Goal: Task Accomplishment & Management: Complete application form

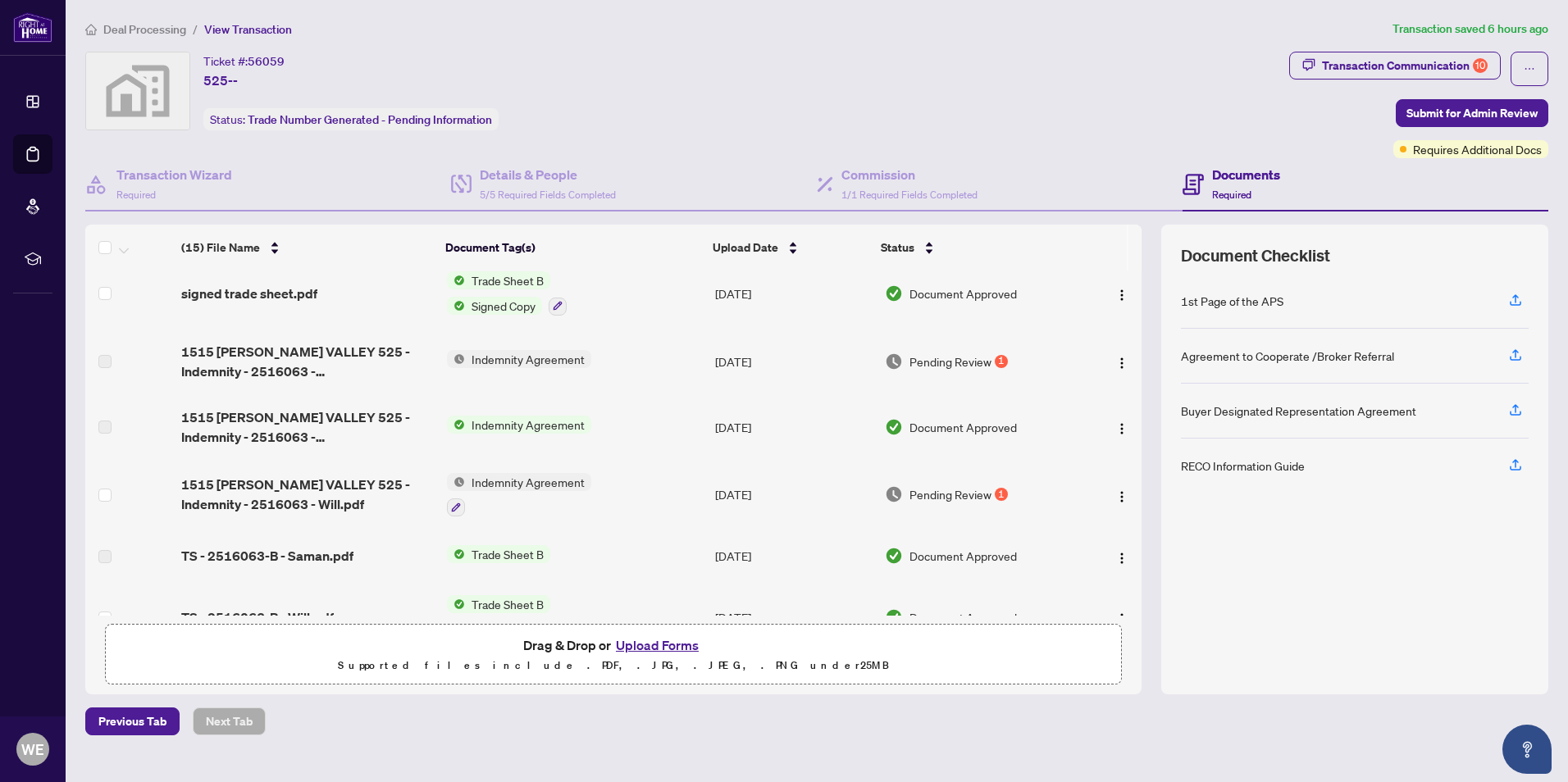
scroll to position [397, 0]
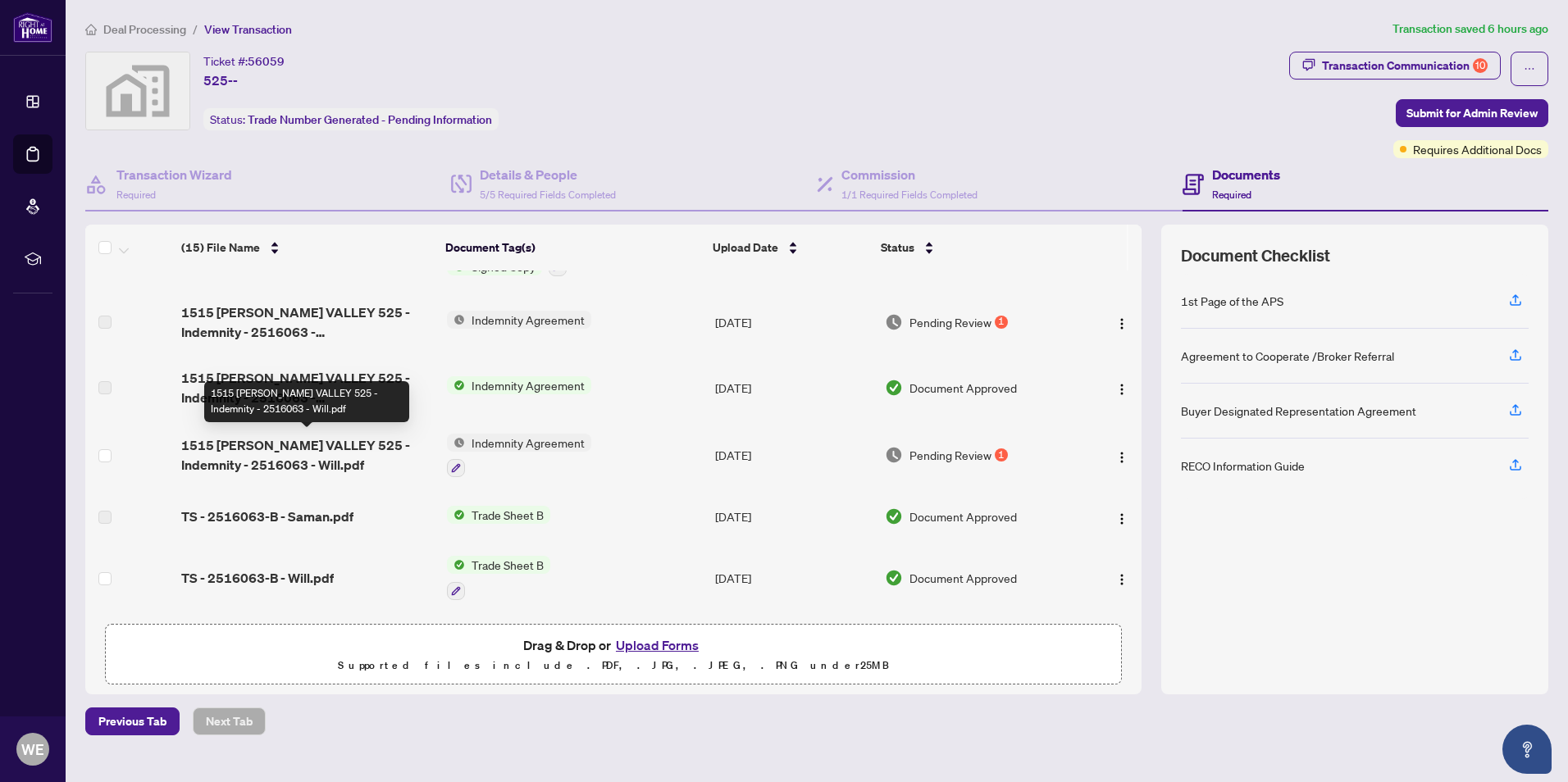
click at [261, 466] on span "1515 [PERSON_NAME] VALLEY 525 - Indemnity - 2516063 - Will.pdf" at bounding box center [307, 455] width 253 height 40
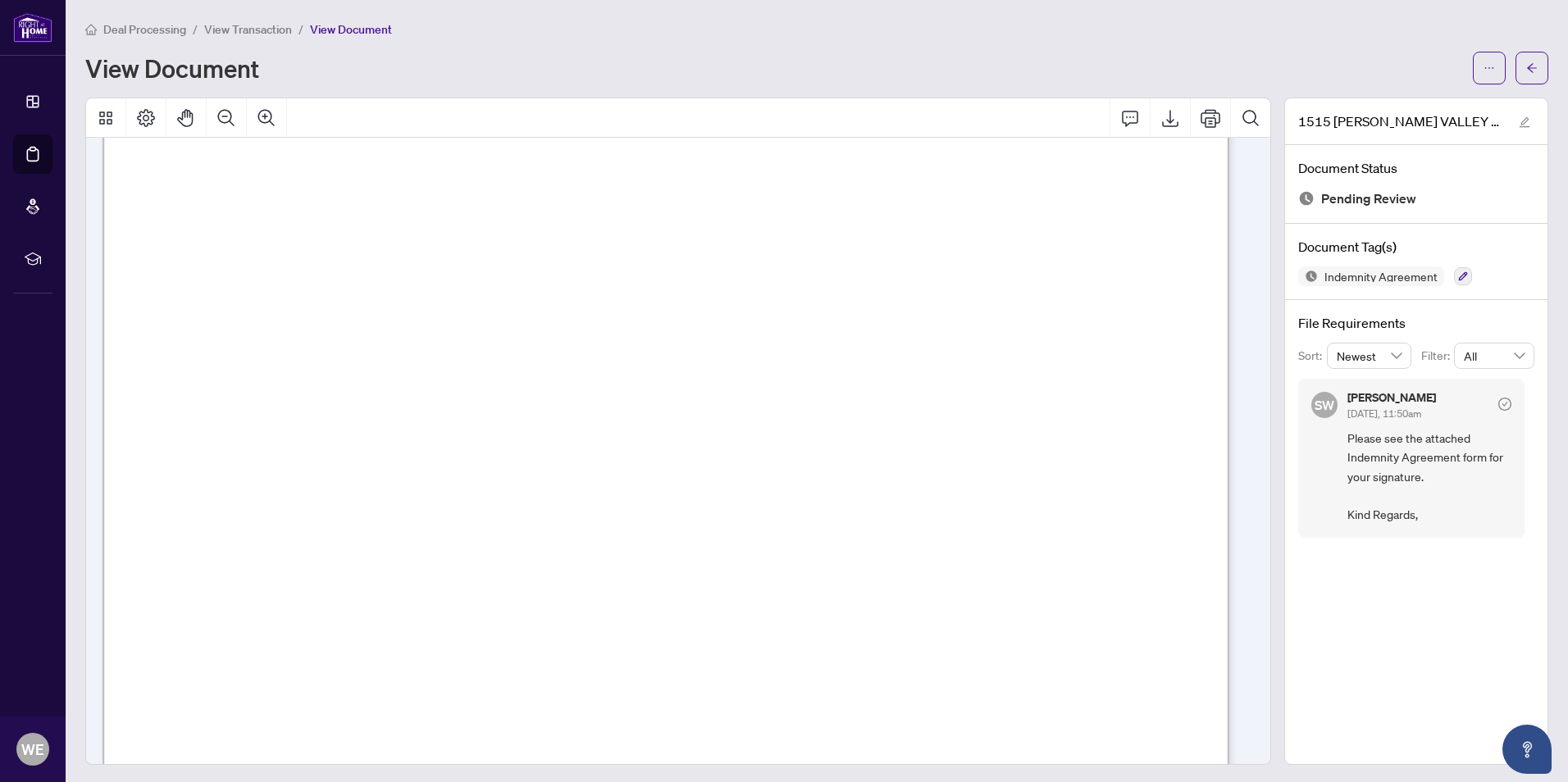
scroll to position [2, 0]
drag, startPoint x: 1245, startPoint y: 666, endPoint x: 1254, endPoint y: 605, distance: 61.7
click at [1254, 605] on div "1 INDEMNITY AGREEMENT FOR PRE-CONSTRUCTION SALES THIS INDEMNITY AGREEMENT made …" at bounding box center [672, 448] width 1171 height 626
click at [1168, 119] on button "Export" at bounding box center [1170, 116] width 40 height 40
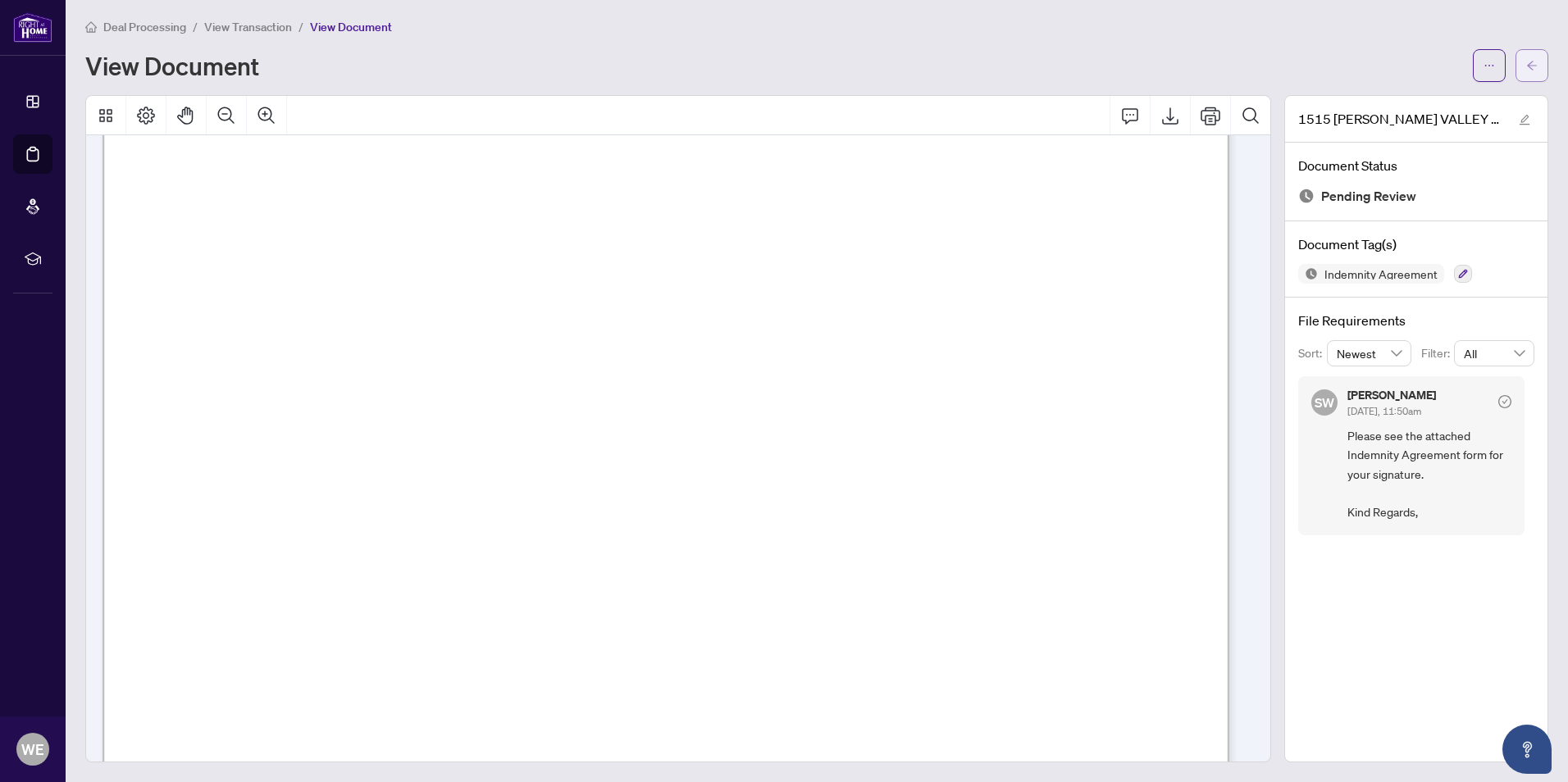
click at [1525, 62] on button "button" at bounding box center [1532, 66] width 33 height 33
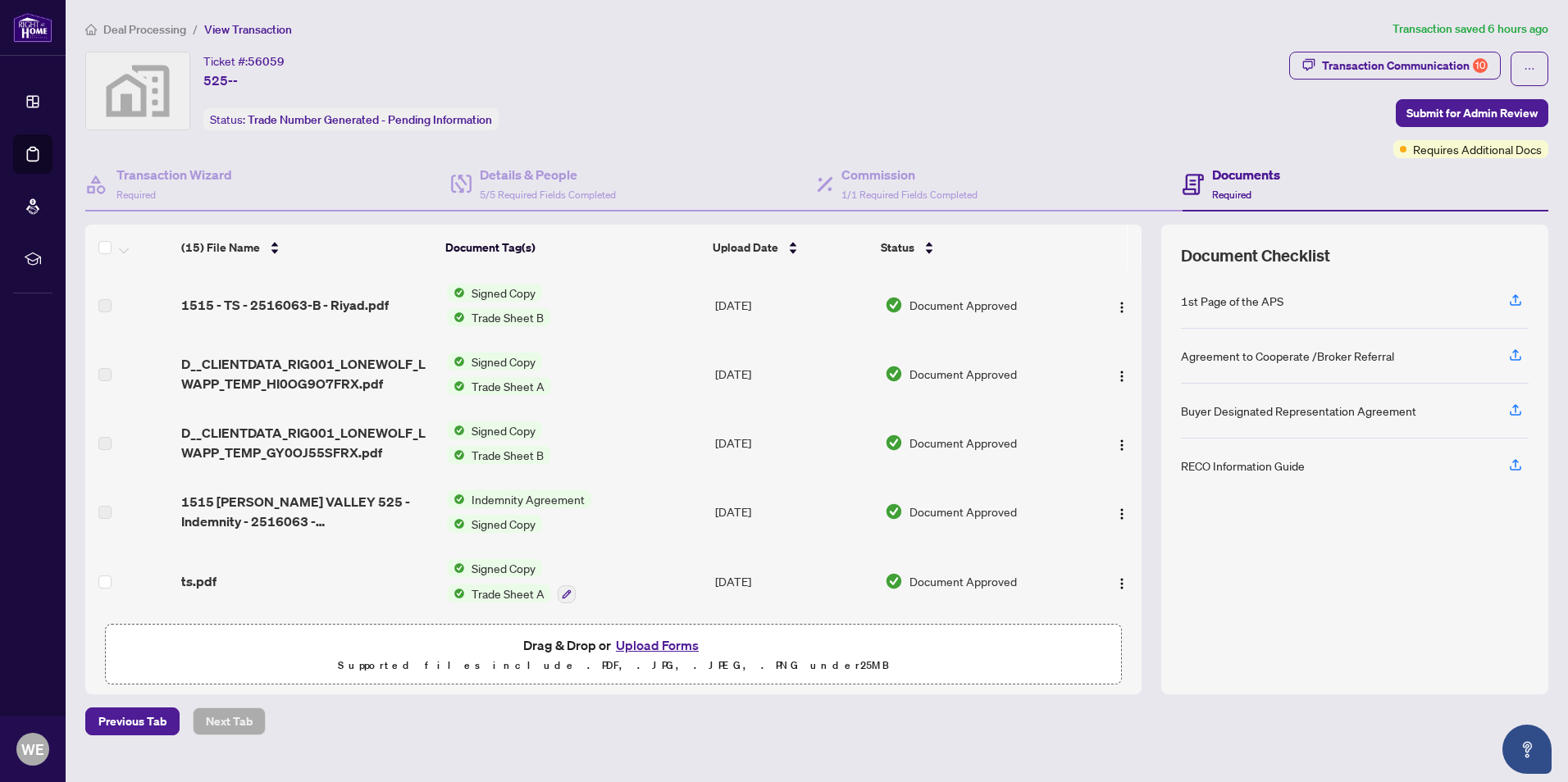
click at [643, 644] on button "Upload Forms" at bounding box center [657, 645] width 93 height 21
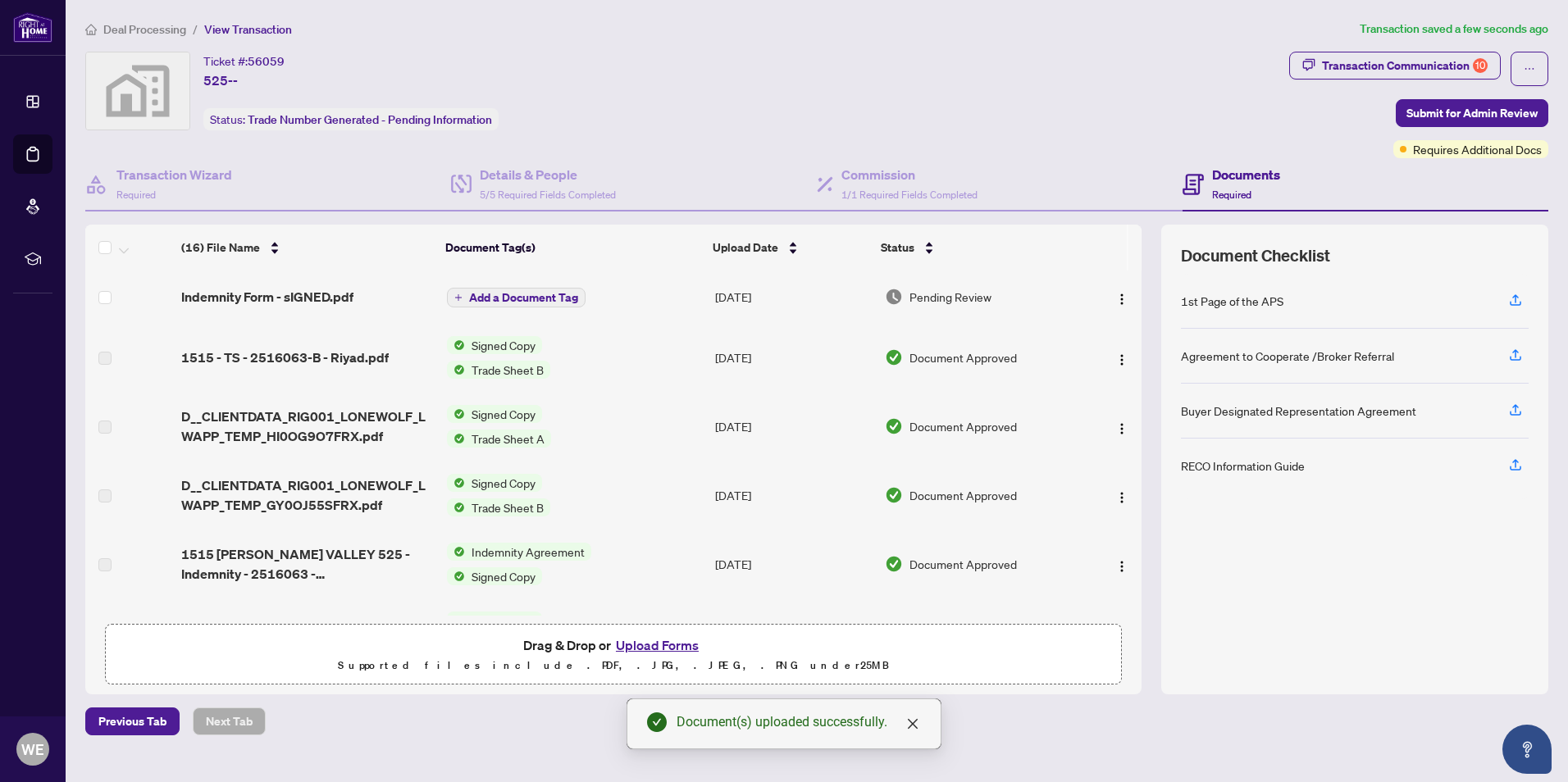
click at [461, 293] on icon "plus" at bounding box center [459, 297] width 8 height 8
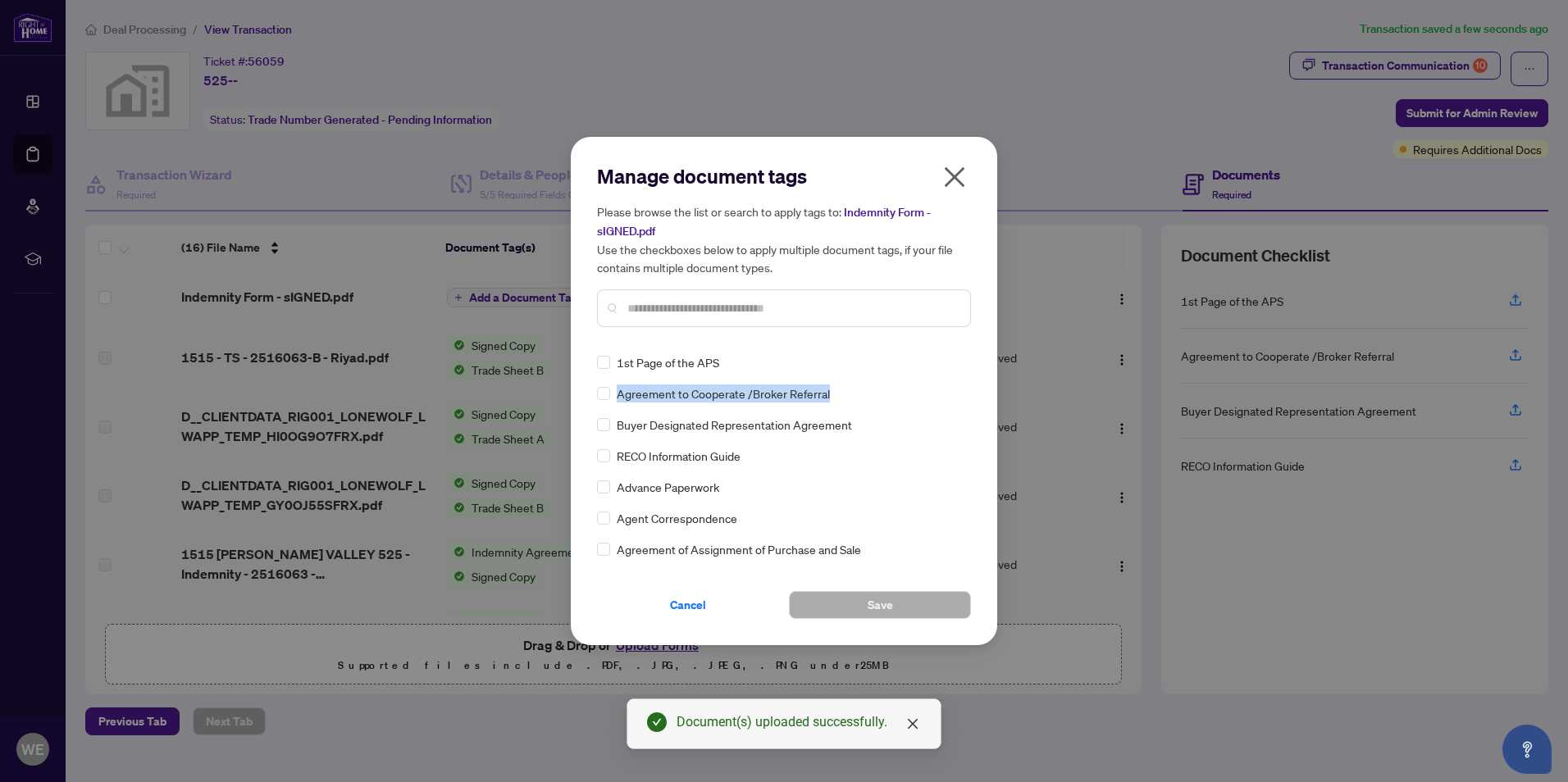
drag, startPoint x: 965, startPoint y: 358, endPoint x: 970, endPoint y: 399, distance: 41.3
click at [970, 399] on div "1st Page of the APS Agreement to Cooperate /Broker Referral Buyer Designated Re…" at bounding box center [784, 456] width 374 height 205
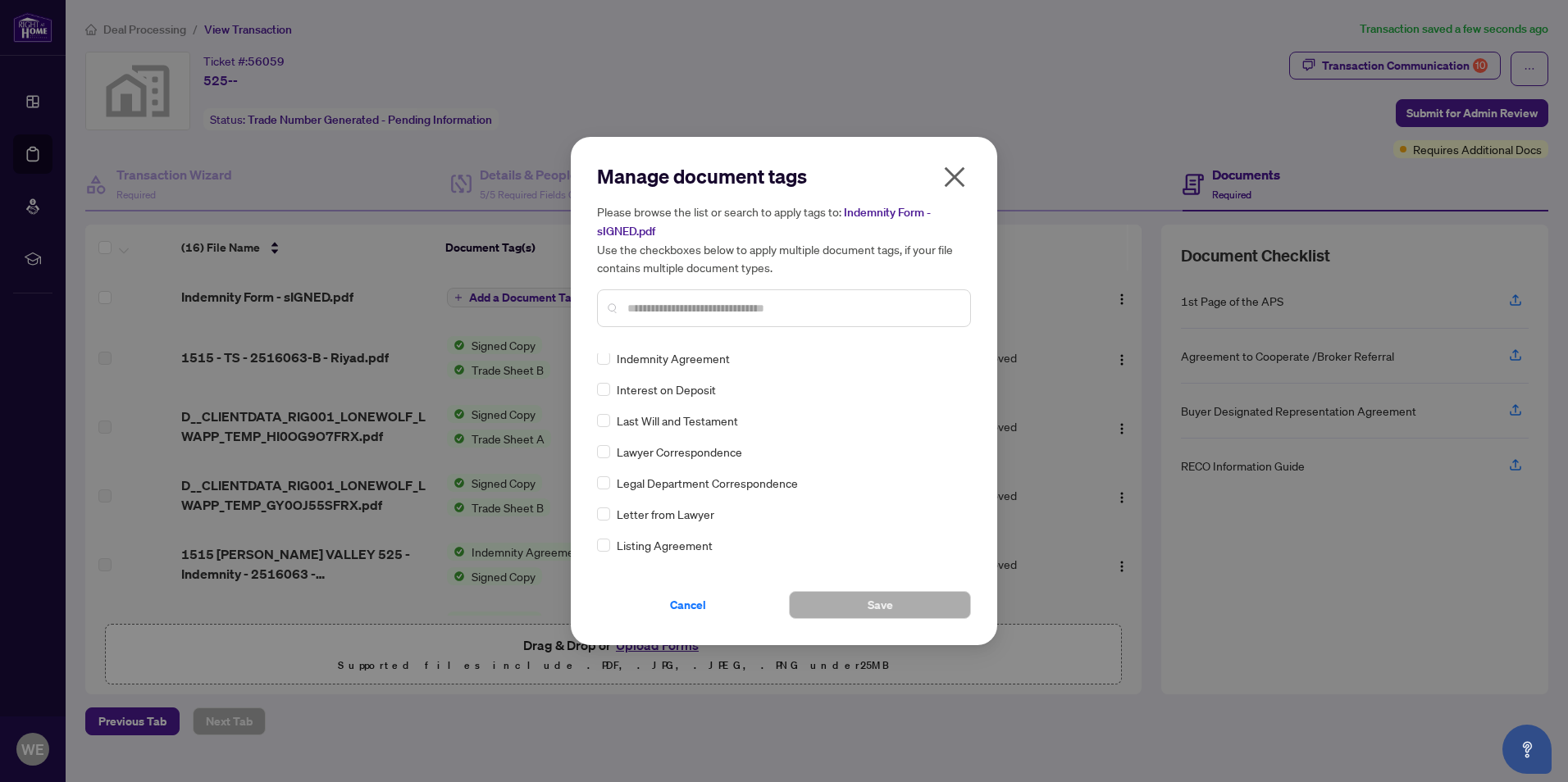
scroll to position [4, 0]
click at [896, 602] on button "Save" at bounding box center [880, 605] width 182 height 28
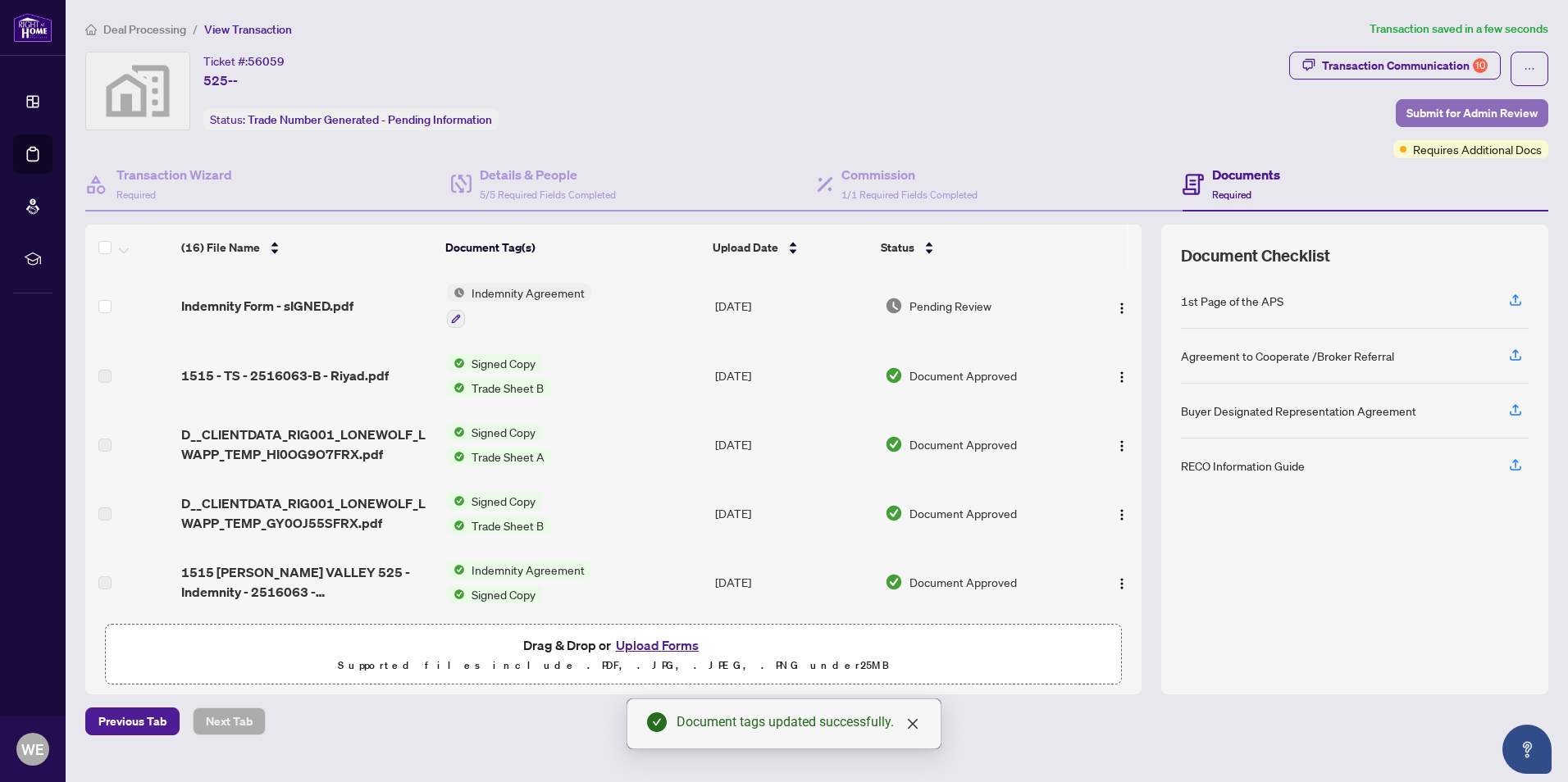
click at [1456, 107] on span "Submit for Admin Review" at bounding box center [1471, 113] width 131 height 26
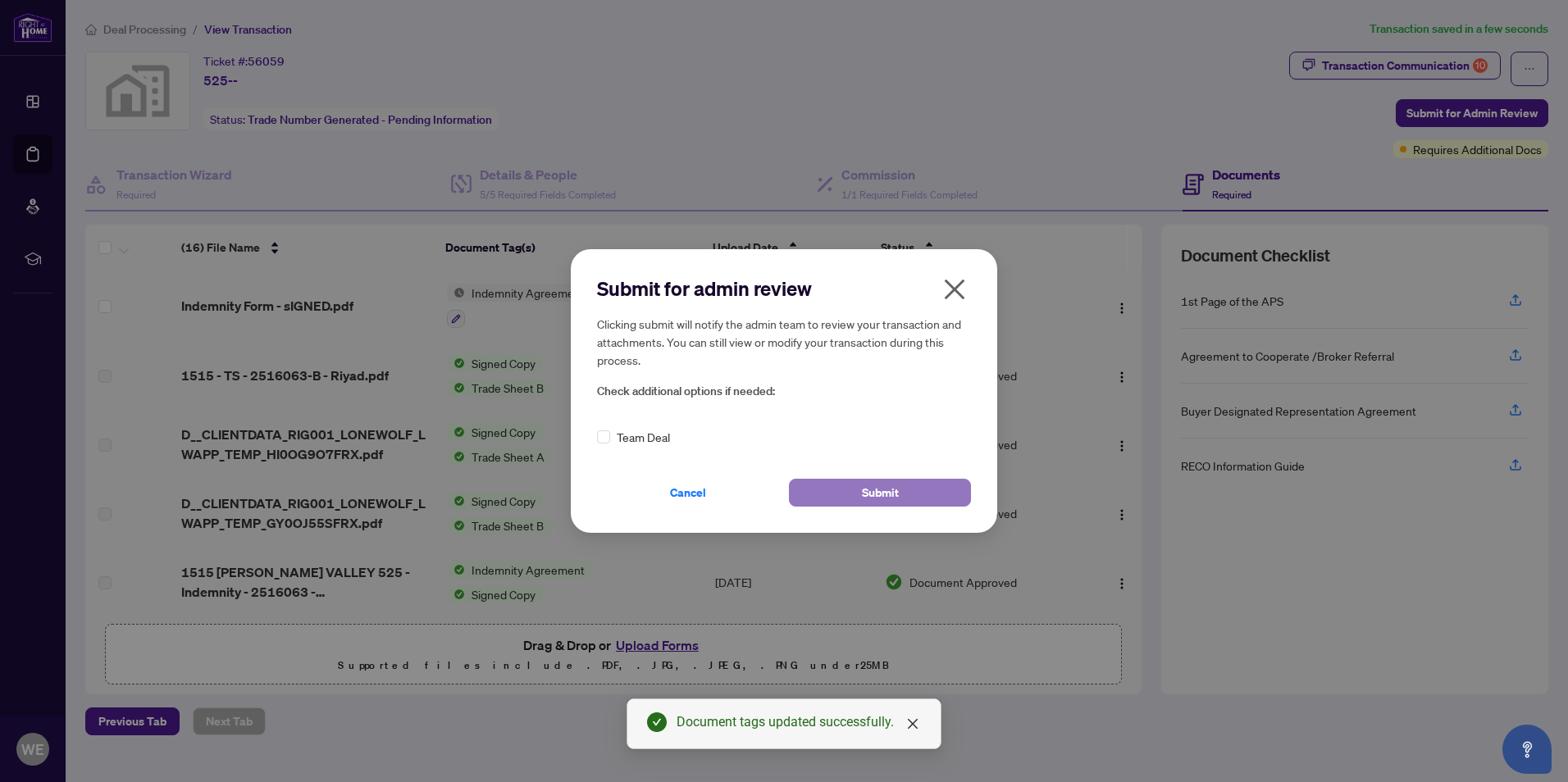
click at [858, 489] on button "Submit" at bounding box center [880, 493] width 182 height 28
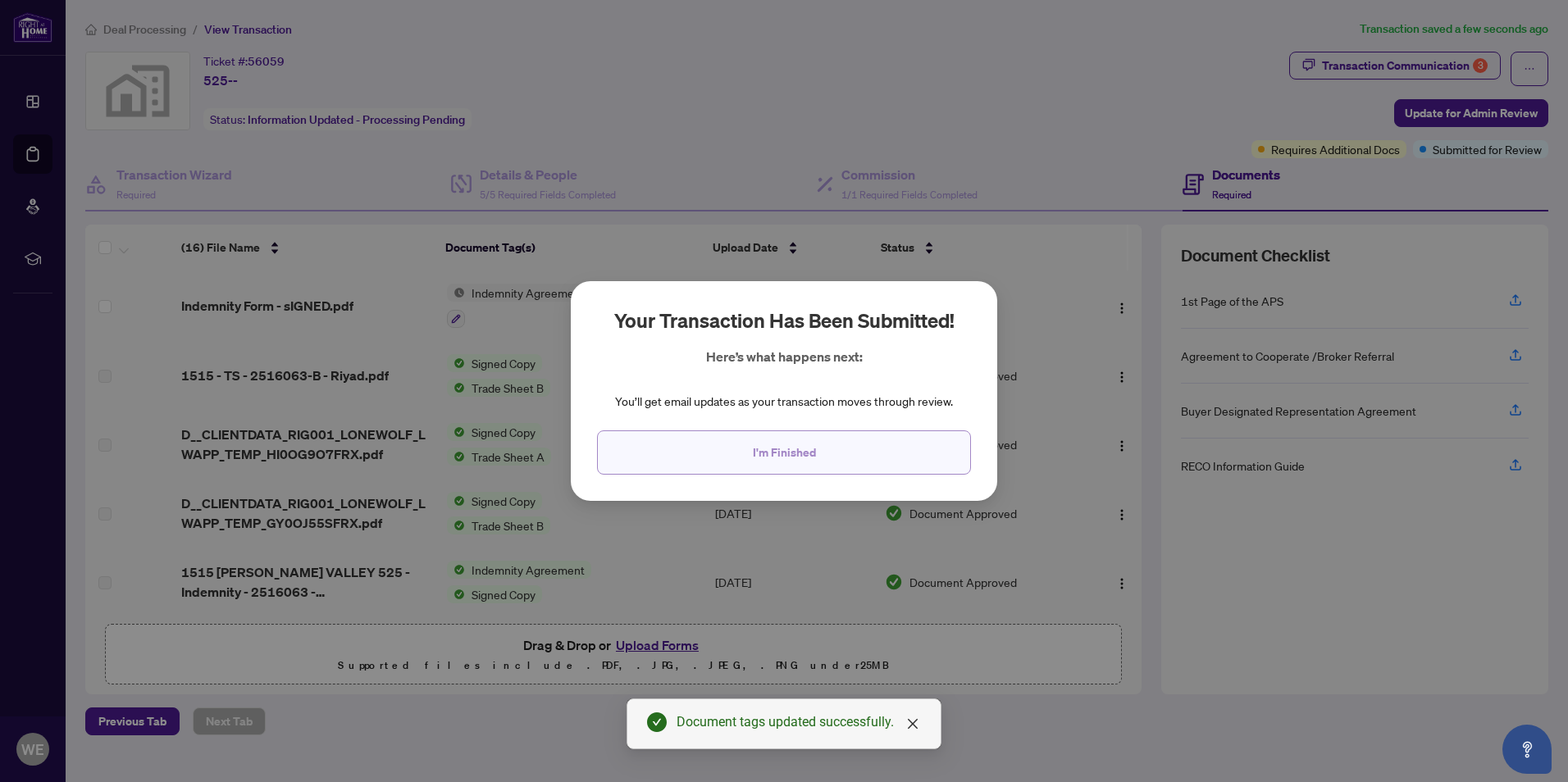
click at [766, 451] on span "I'm Finished" at bounding box center [784, 453] width 63 height 26
